Goal: Task Accomplishment & Management: Use online tool/utility

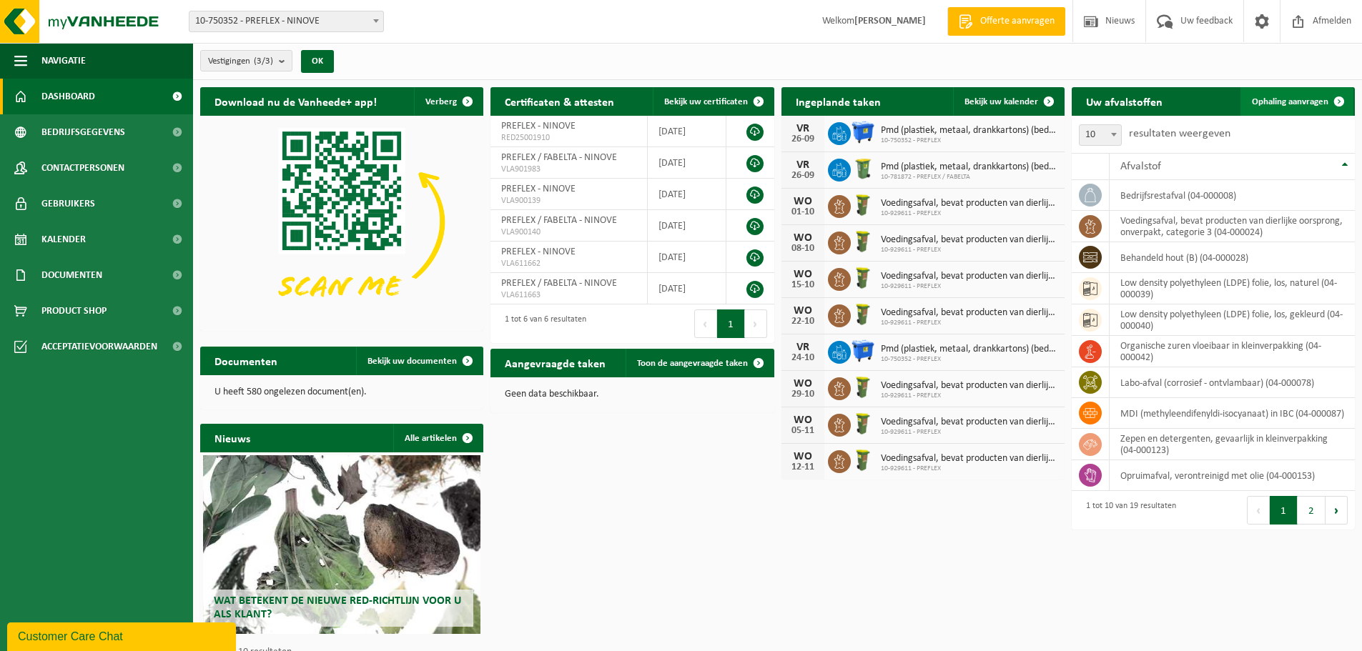
click at [1289, 100] on span "Ophaling aanvragen" at bounding box center [1290, 101] width 77 height 9
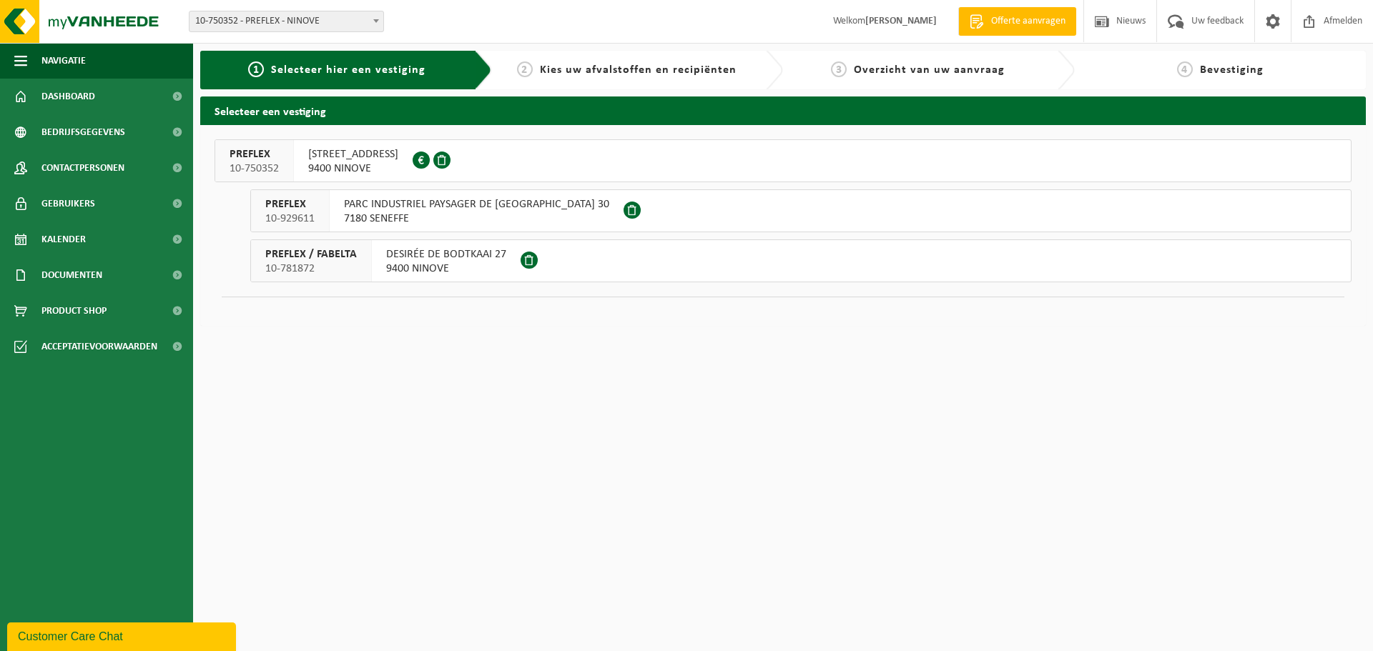
click at [355, 162] on span "9400 NINOVE" at bounding box center [353, 169] width 90 height 14
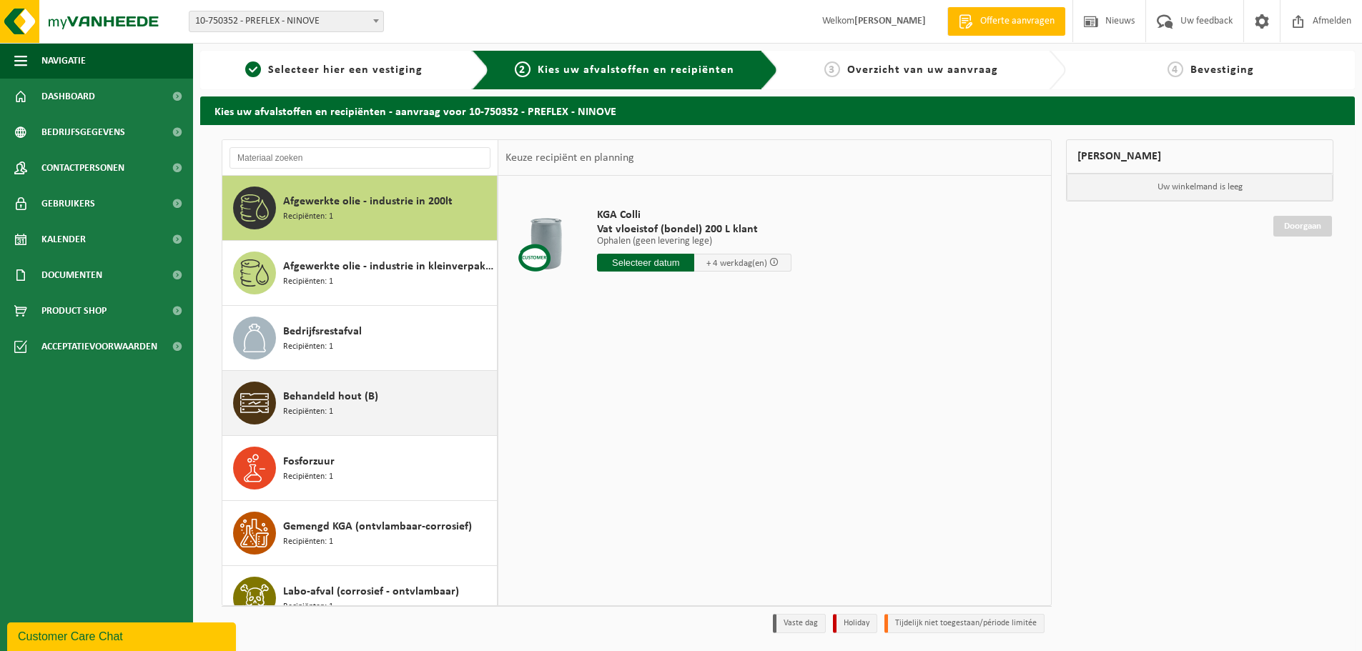
click at [323, 408] on span "Recipiënten: 1" at bounding box center [308, 412] width 50 height 14
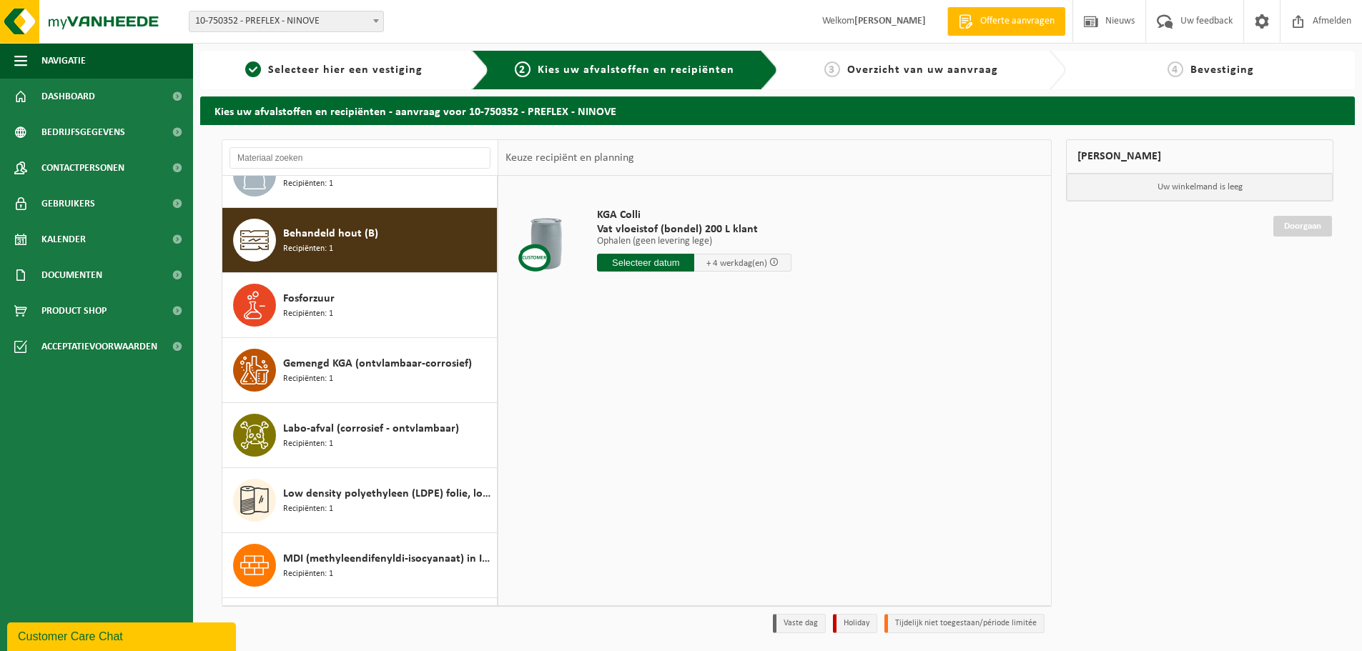
scroll to position [195, 0]
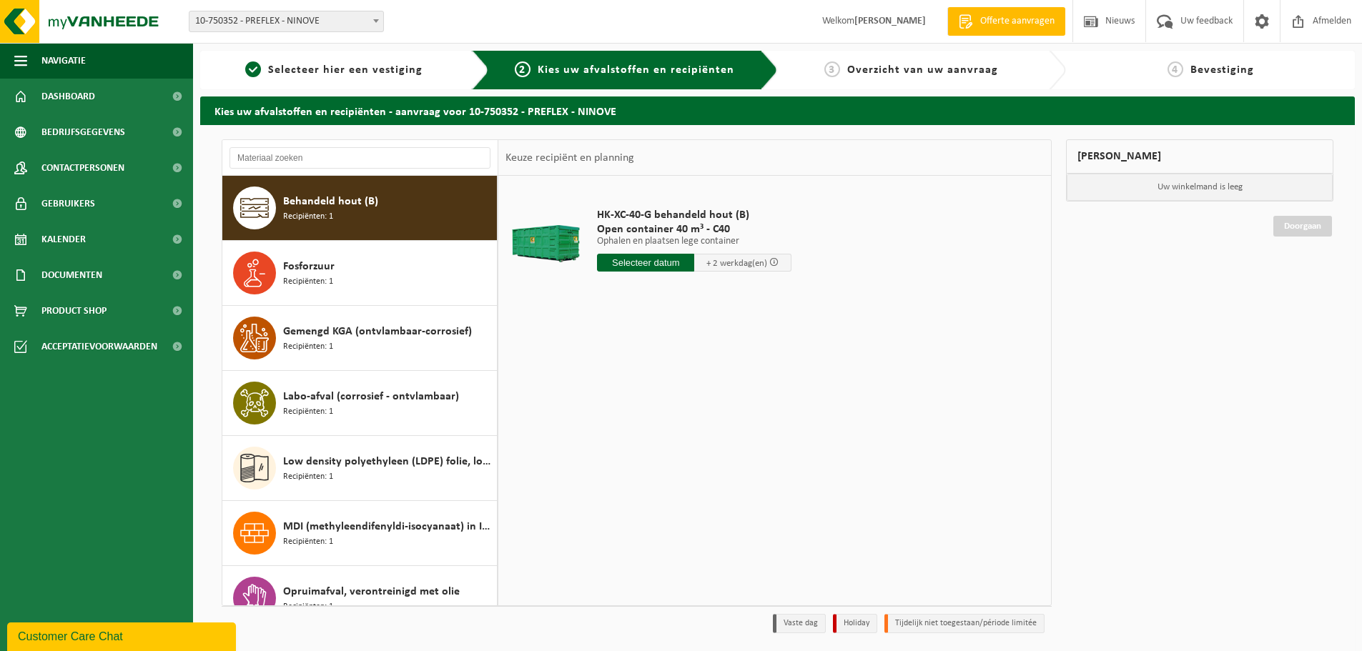
click at [671, 257] on input "text" at bounding box center [645, 263] width 97 height 18
click at [633, 438] on div "30" at bounding box center [635, 435] width 25 height 23
type input "Van 2025-09-30"
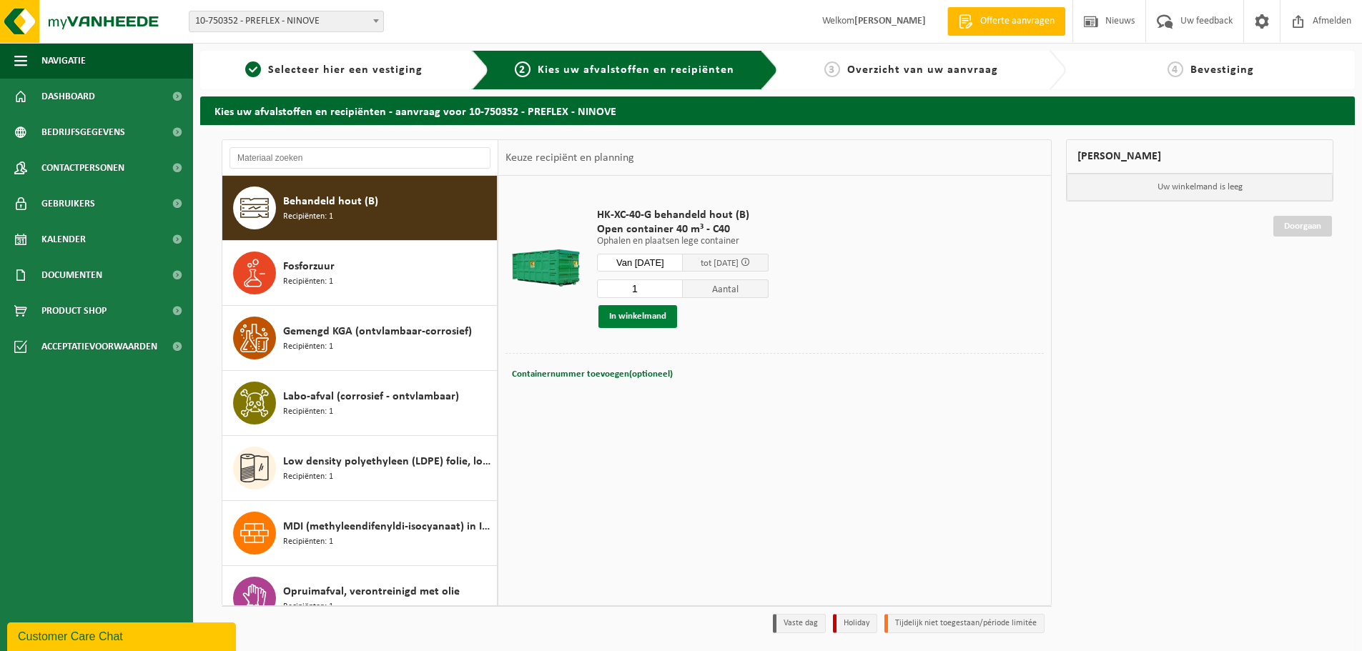
click at [641, 320] on button "In winkelmand" at bounding box center [637, 316] width 79 height 23
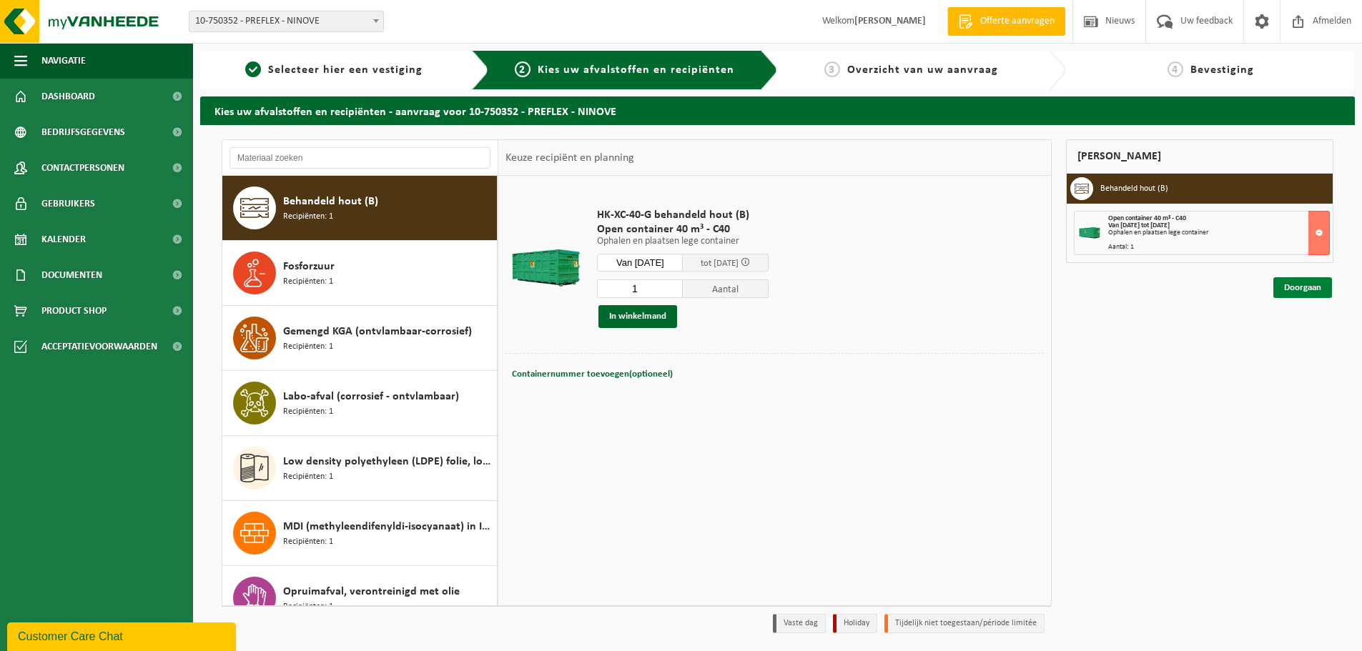
click at [1300, 290] on link "Doorgaan" at bounding box center [1302, 287] width 59 height 21
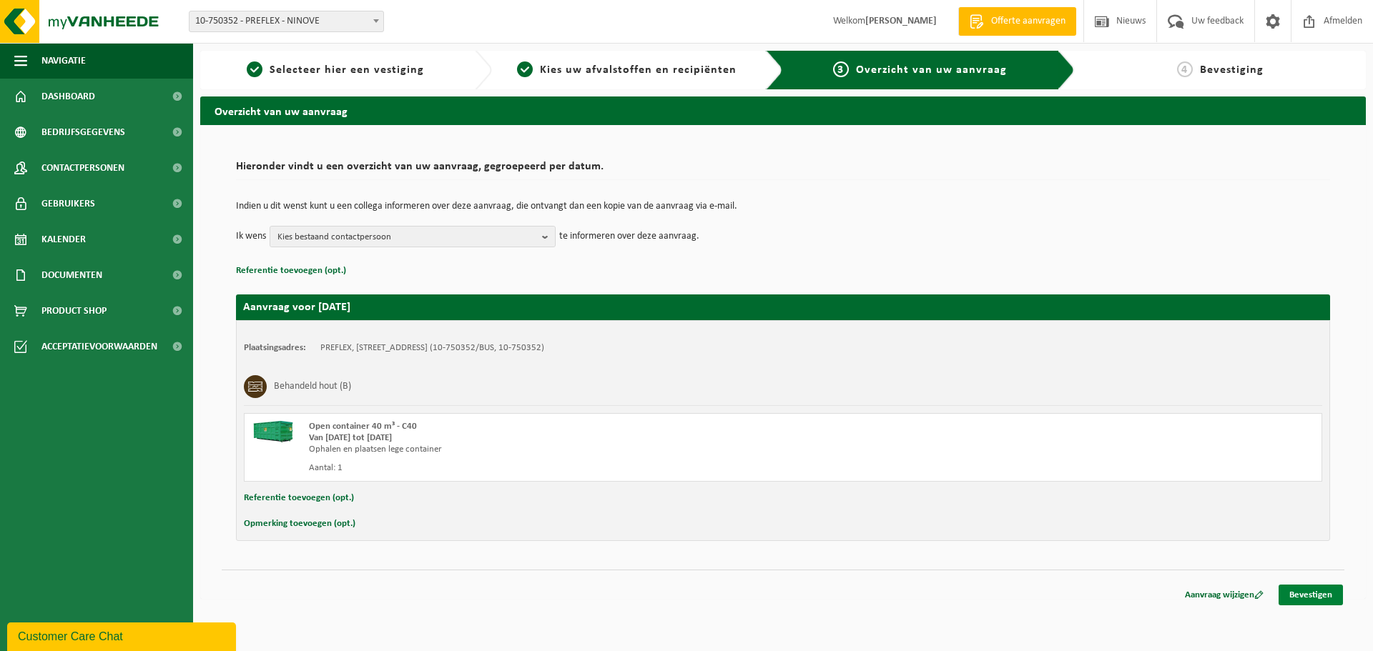
click at [1325, 593] on link "Bevestigen" at bounding box center [1310, 595] width 64 height 21
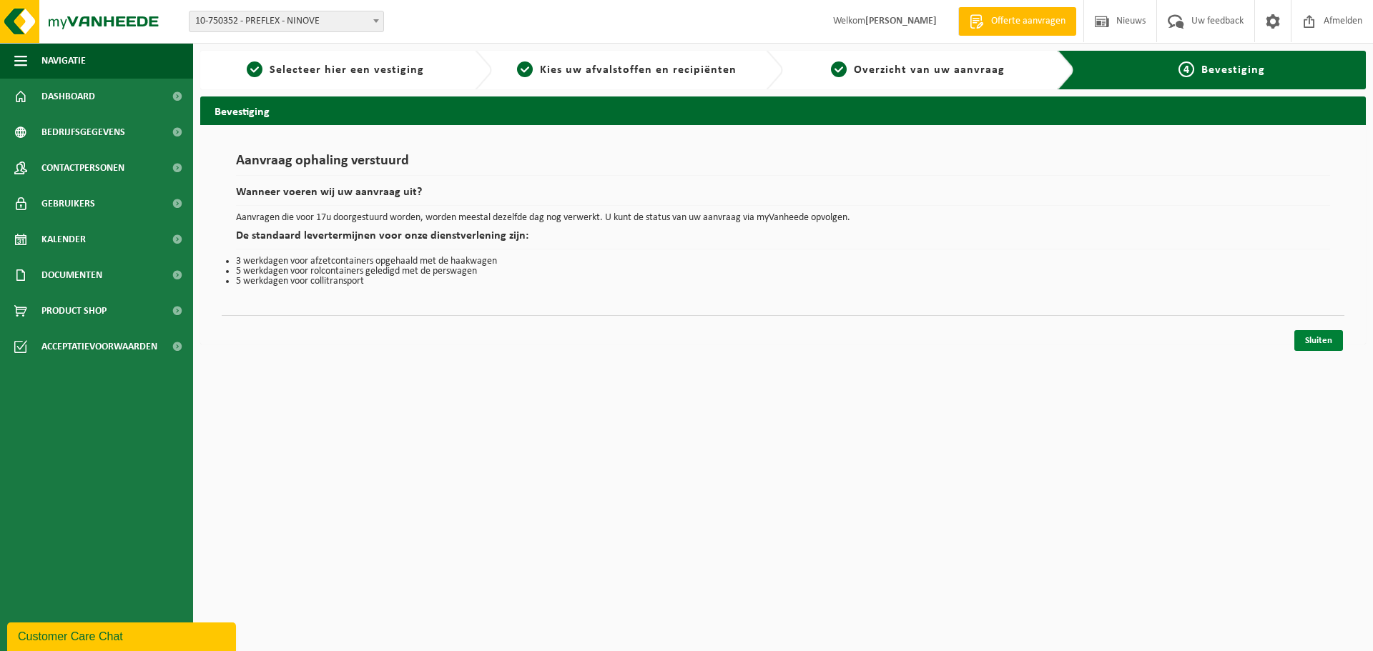
click at [1322, 339] on link "Sluiten" at bounding box center [1318, 340] width 49 height 21
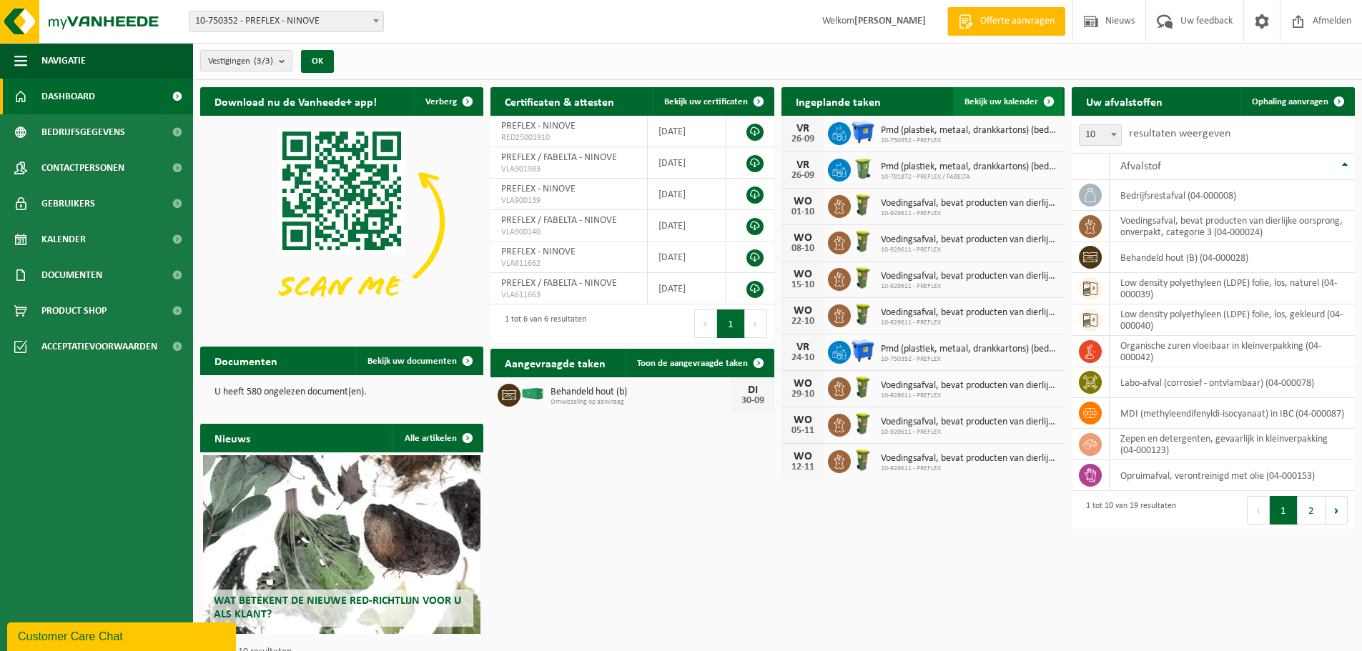
click at [998, 97] on span "Bekijk uw kalender" at bounding box center [1002, 101] width 74 height 9
